Goal: Information Seeking & Learning: Check status

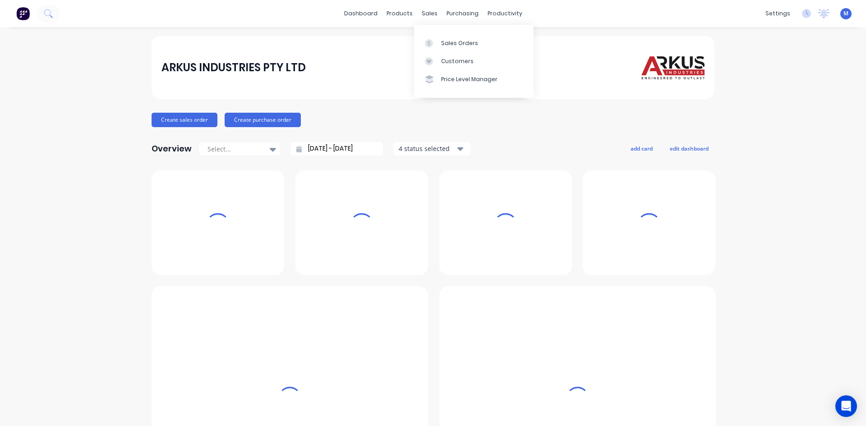
click at [447, 41] on div "Sales Orders" at bounding box center [459, 43] width 37 height 8
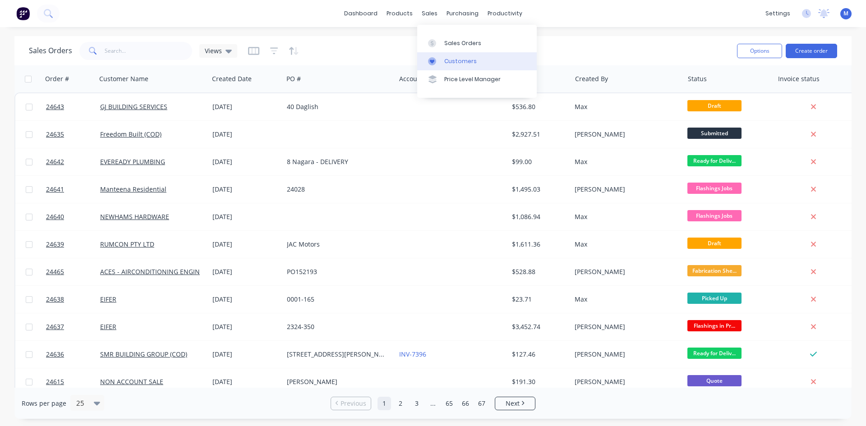
click at [460, 60] on div "Customers" at bounding box center [460, 61] width 32 height 8
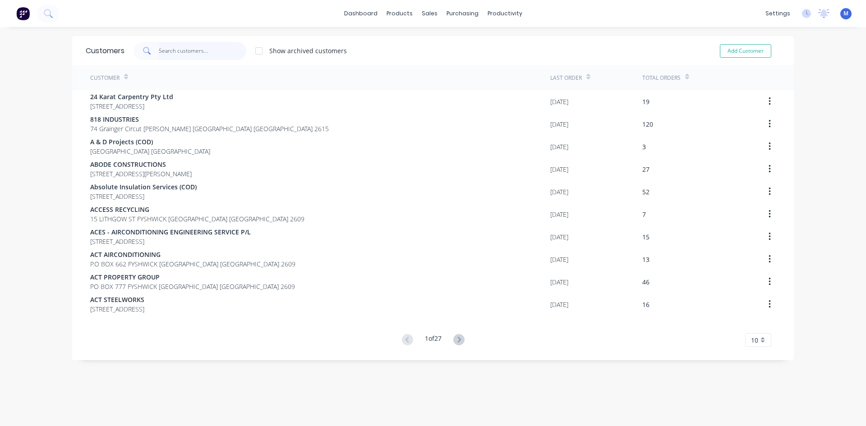
click at [174, 52] on input "text" at bounding box center [203, 51] width 88 height 18
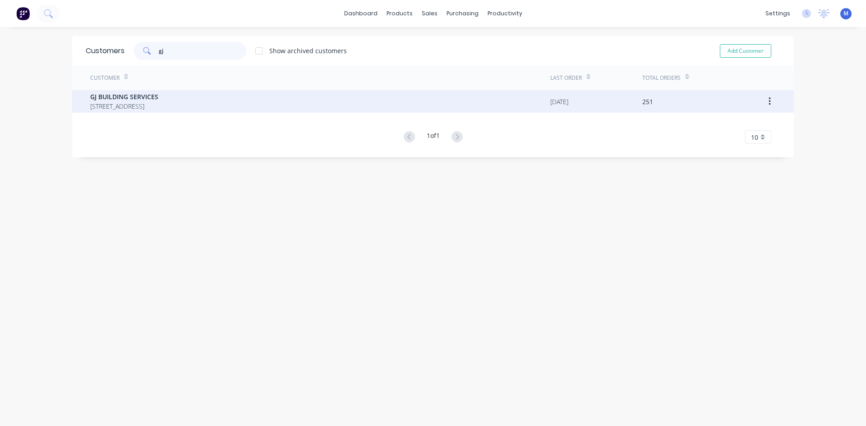
type input "gj"
click at [158, 100] on span "GJ BUILDING SERVICES" at bounding box center [124, 96] width 68 height 9
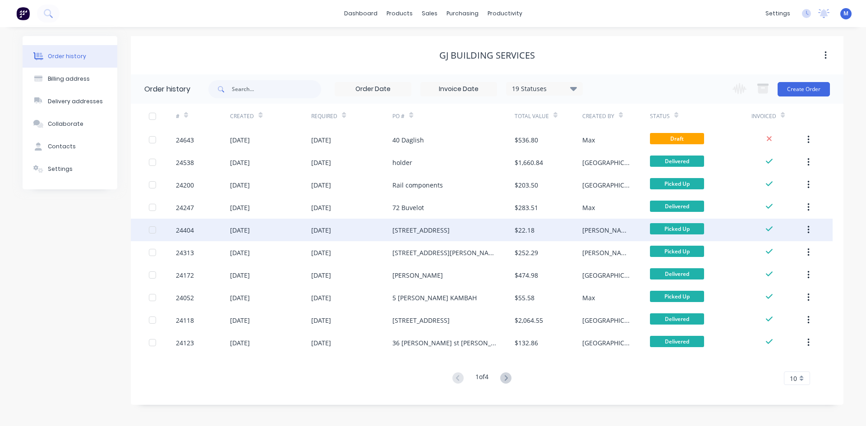
click at [450, 232] on div "[STREET_ADDRESS]" at bounding box center [420, 230] width 57 height 9
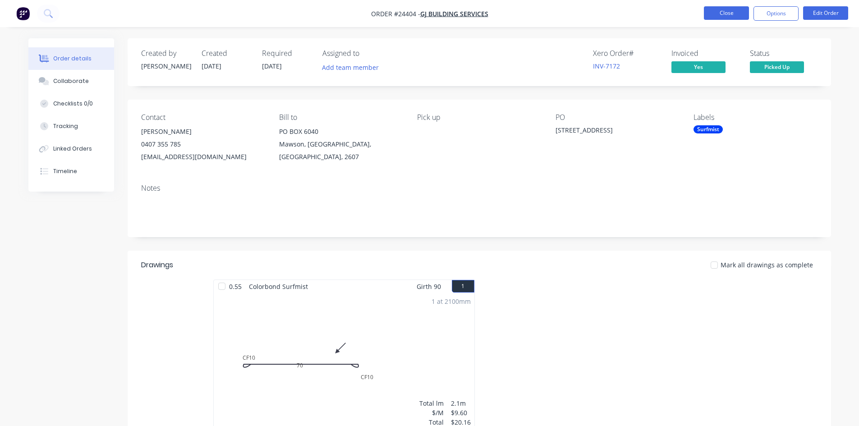
click at [723, 13] on button "Close" at bounding box center [726, 13] width 45 height 14
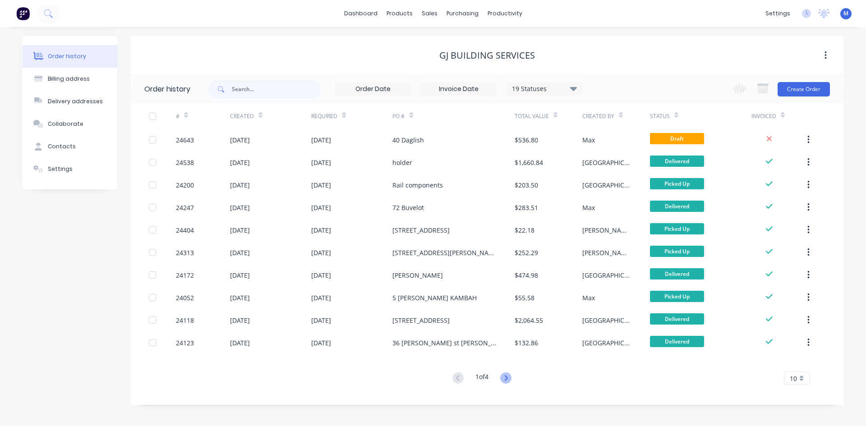
click at [506, 378] on icon at bounding box center [505, 378] width 11 height 11
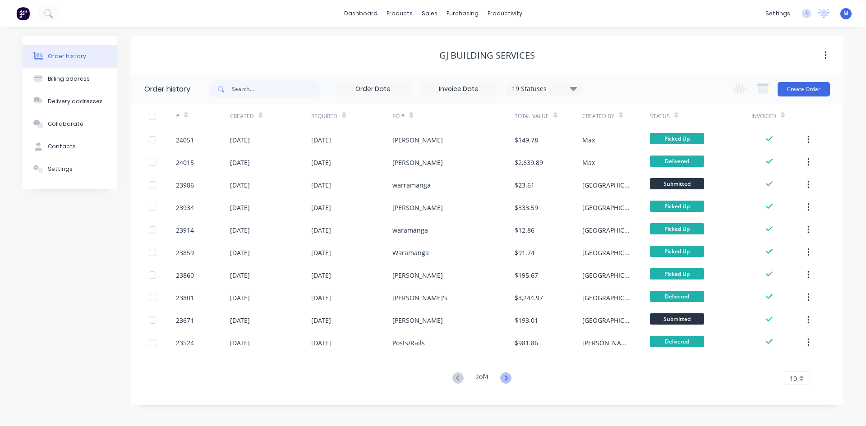
click at [506, 377] on icon at bounding box center [505, 378] width 11 height 11
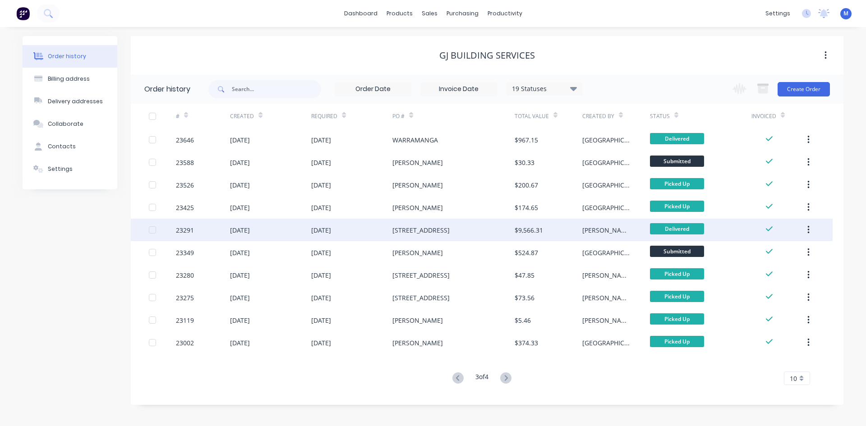
click at [448, 233] on div "[STREET_ADDRESS]" at bounding box center [453, 230] width 122 height 23
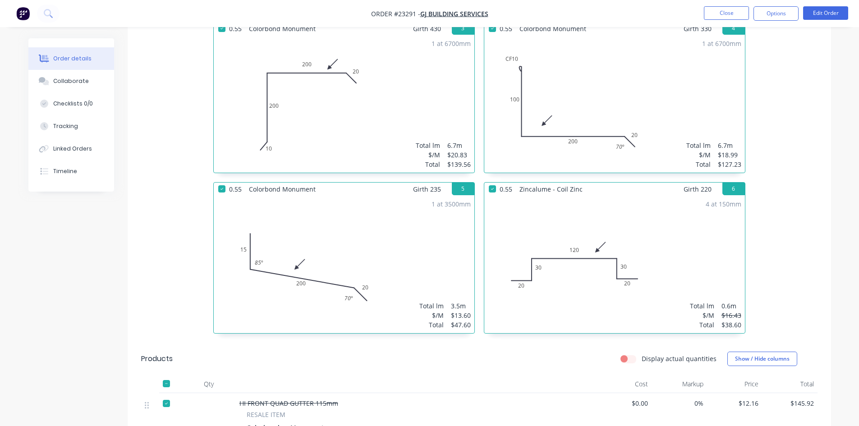
scroll to position [175, 0]
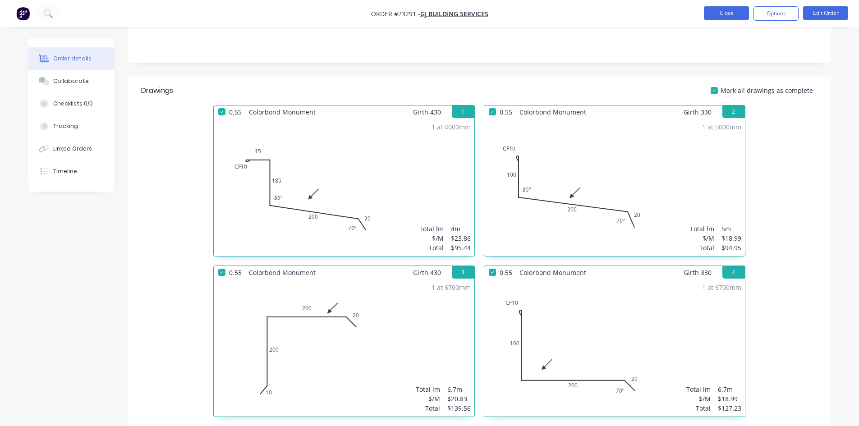
click at [721, 10] on button "Close" at bounding box center [726, 13] width 45 height 14
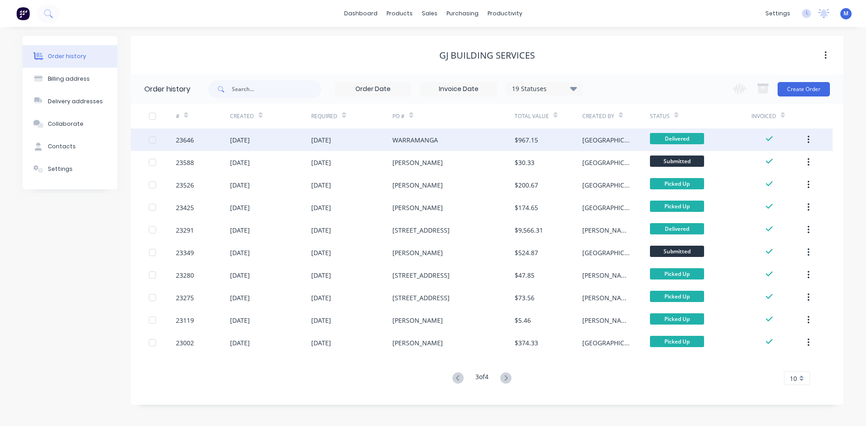
click at [562, 139] on div "$967.15" at bounding box center [549, 140] width 68 height 23
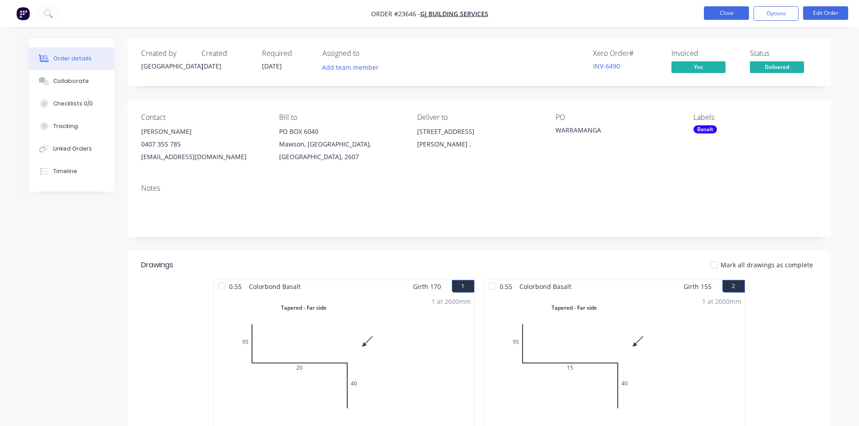
click at [737, 12] on button "Close" at bounding box center [726, 13] width 45 height 14
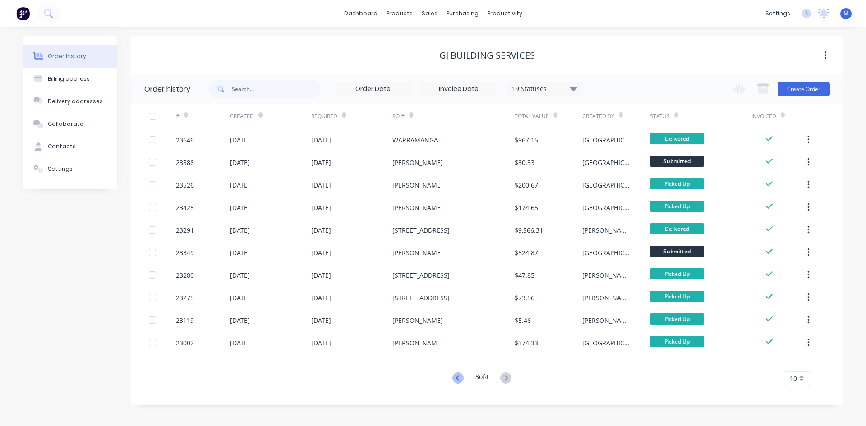
click at [458, 382] on icon at bounding box center [457, 378] width 11 height 11
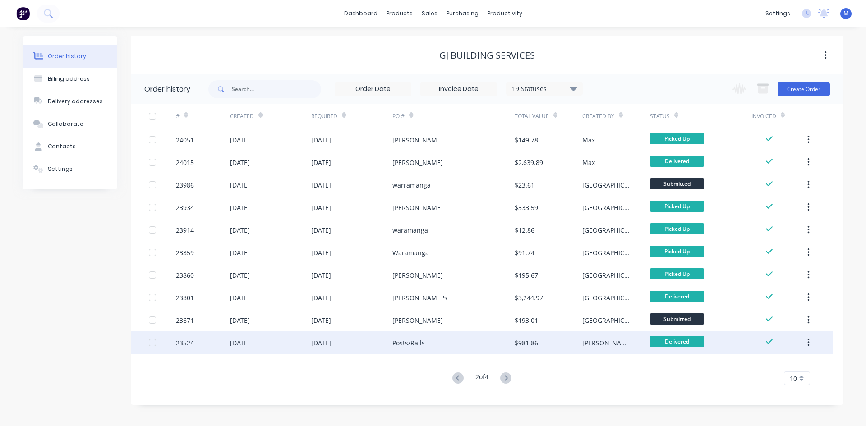
click at [438, 344] on div "Posts/Rails" at bounding box center [453, 343] width 122 height 23
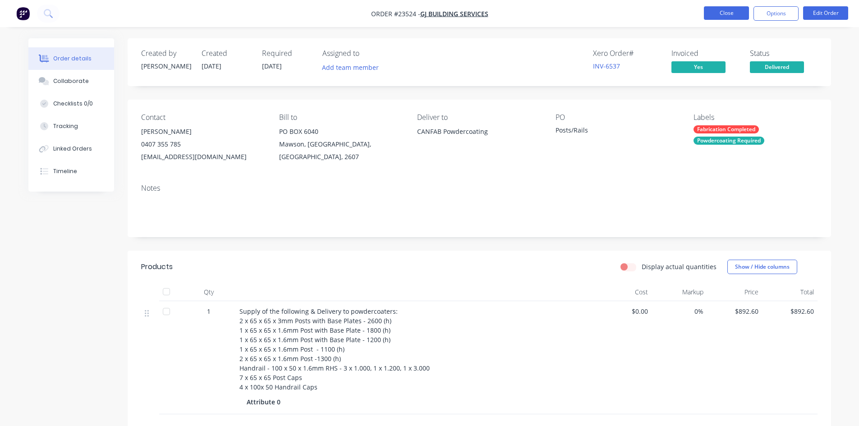
click at [727, 13] on button "Close" at bounding box center [726, 13] width 45 height 14
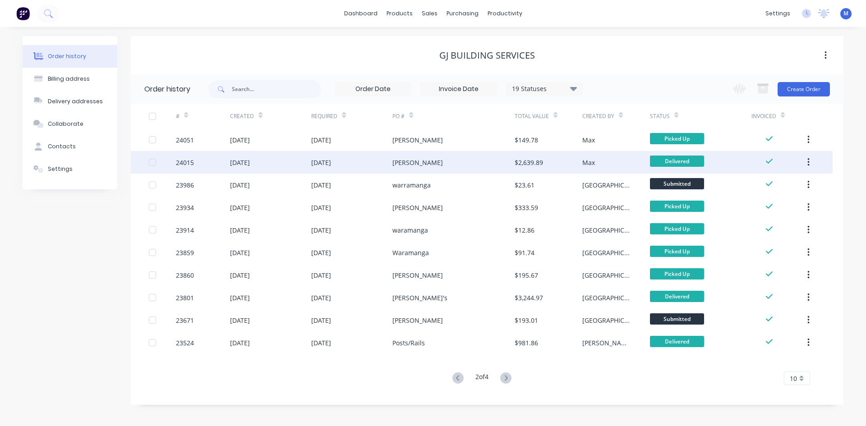
click at [448, 164] on div "[PERSON_NAME]" at bounding box center [453, 162] width 122 height 23
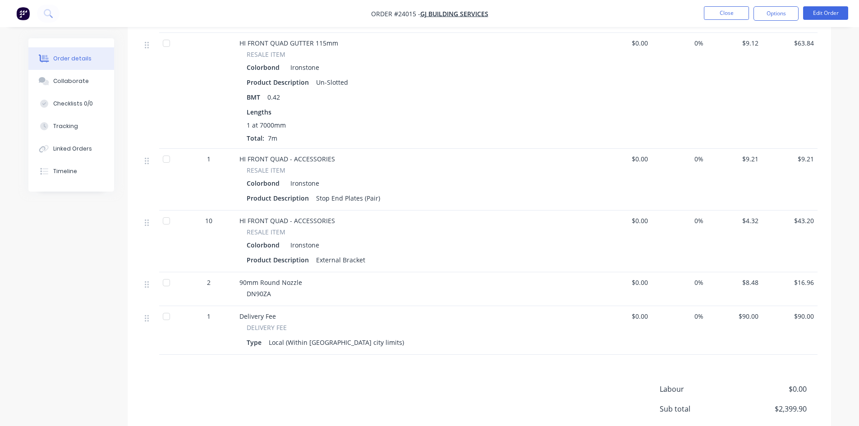
scroll to position [1152, 0]
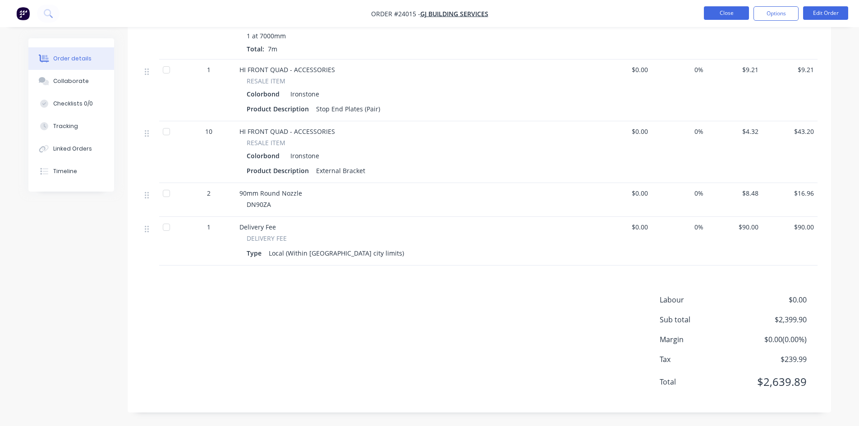
click at [723, 10] on button "Close" at bounding box center [726, 13] width 45 height 14
